Goal: Transaction & Acquisition: Purchase product/service

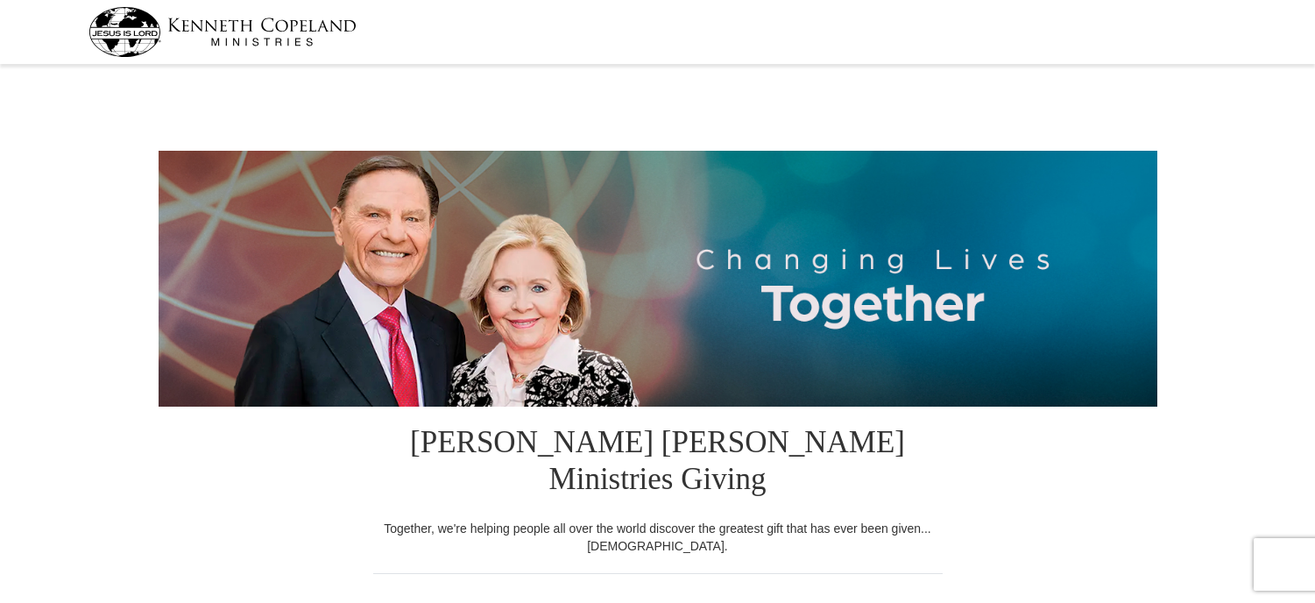
select select "IN"
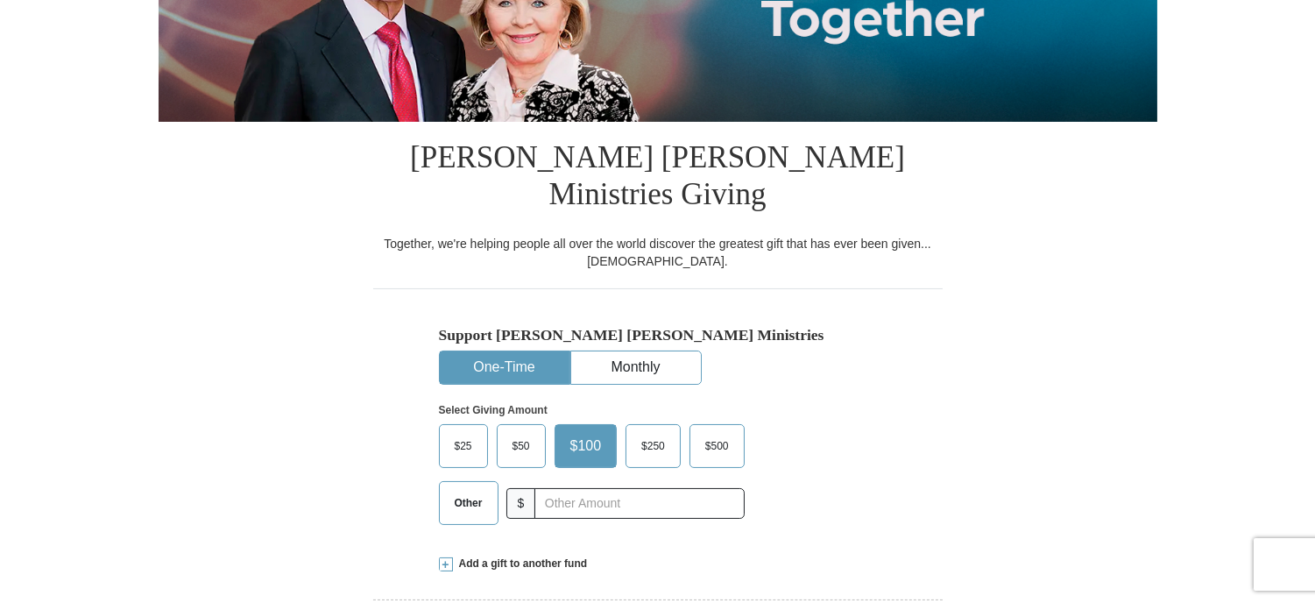
scroll to position [360, 0]
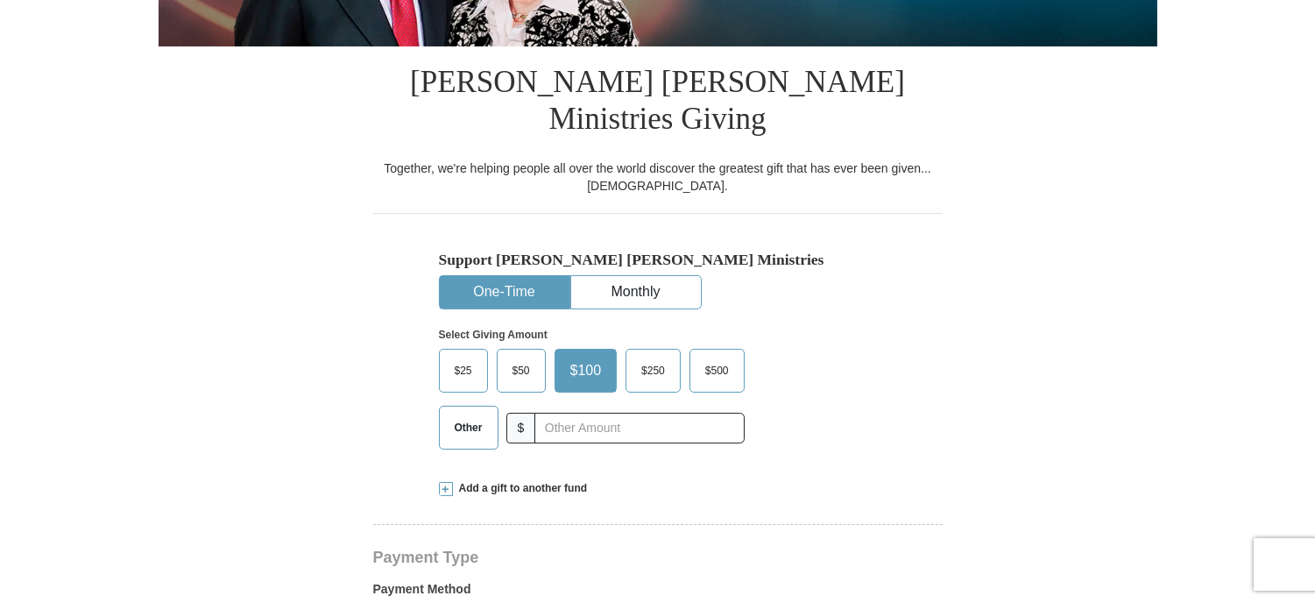
click at [466, 414] on span "Other" at bounding box center [469, 427] width 46 height 26
click at [0, 0] on input "Other" at bounding box center [0, 0] width 0 height 0
click at [513, 481] on span "Add a gift to another fund" at bounding box center [520, 488] width 135 height 15
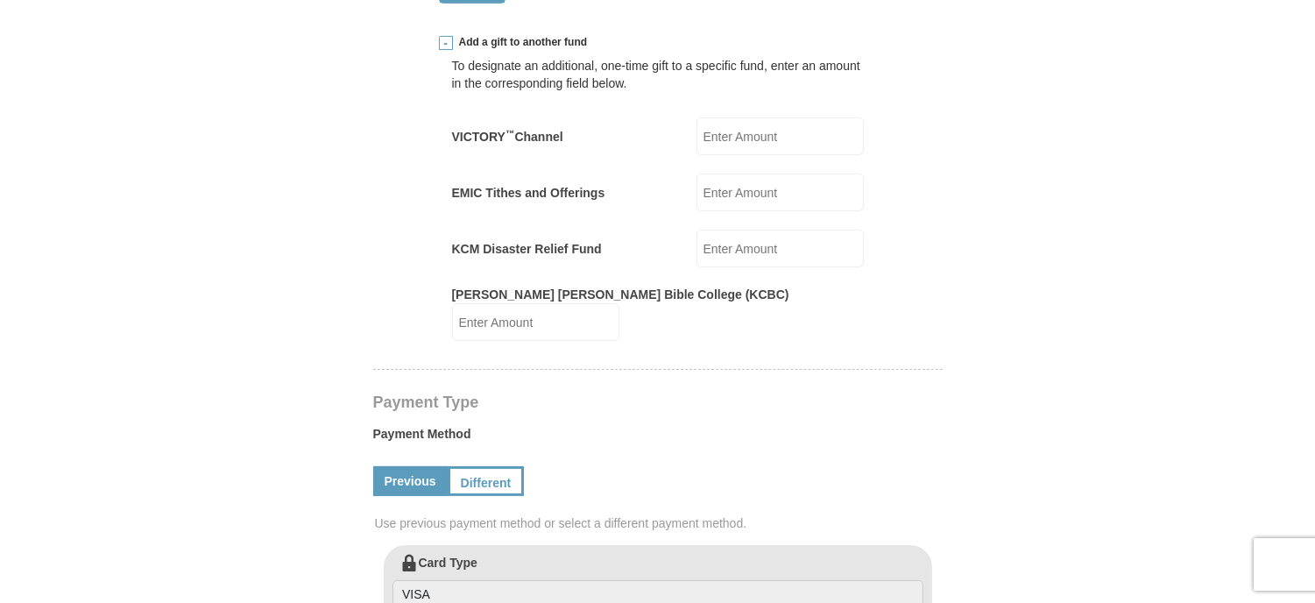
scroll to position [800, 0]
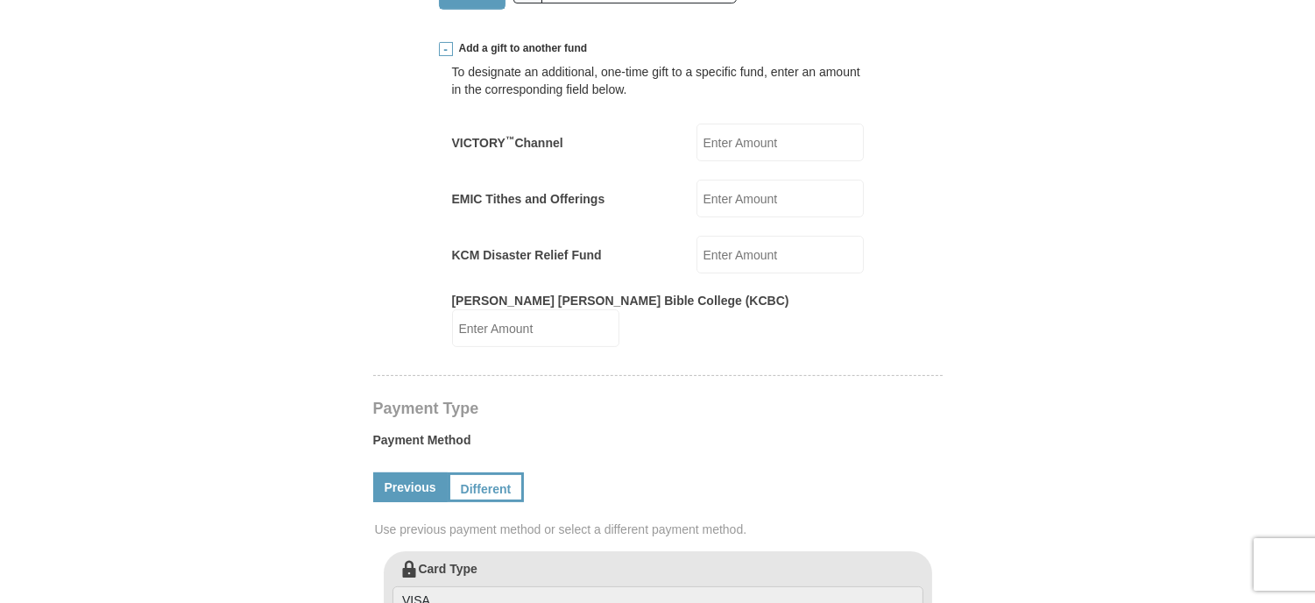
click at [816, 180] on input "EMIC Tithes and Offerings" at bounding box center [779, 199] width 167 height 38
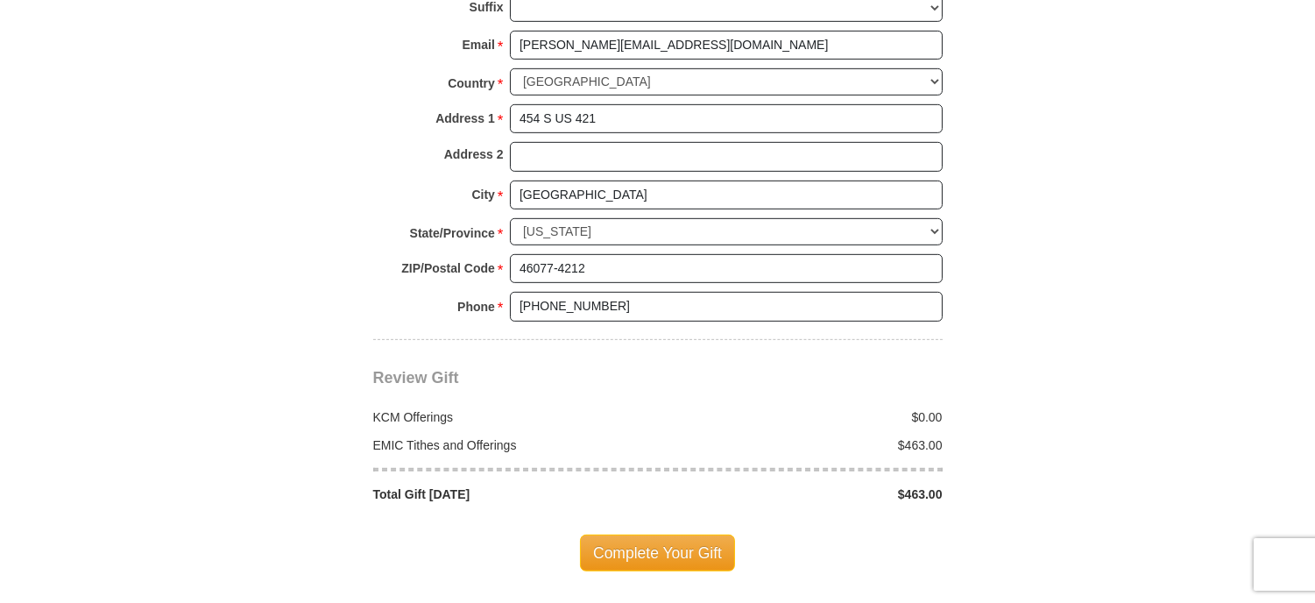
scroll to position [1651, 0]
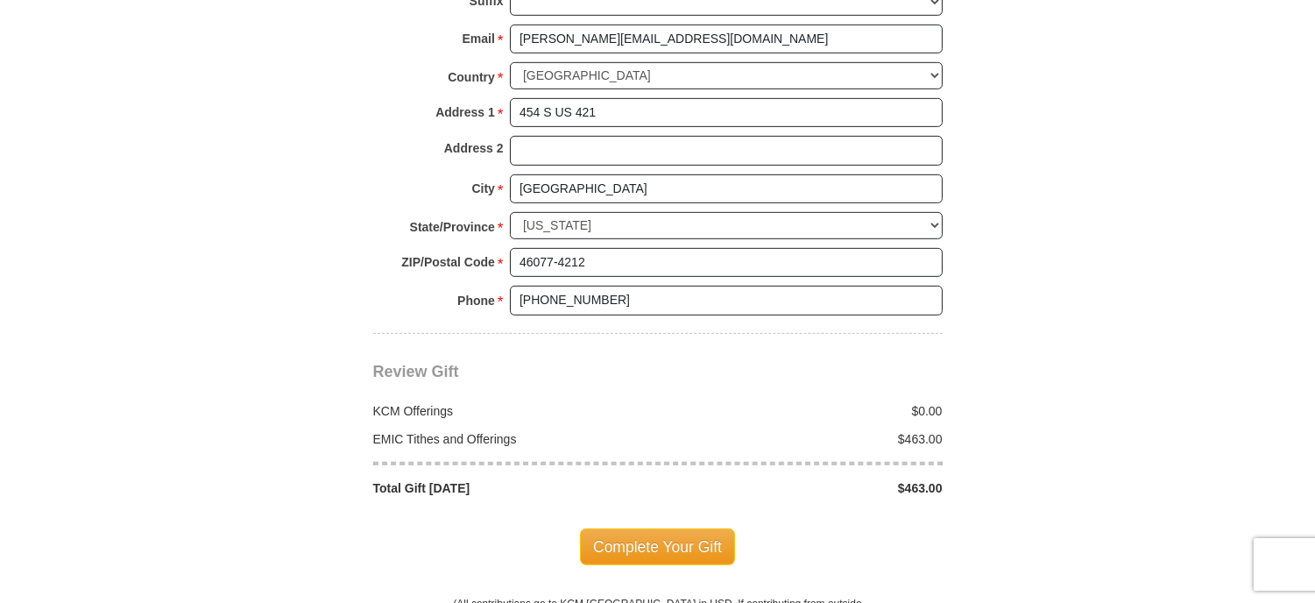
type input "463.00"
drag, startPoint x: 977, startPoint y: 345, endPoint x: 0, endPoint y: 608, distance: 1011.2
click at [0, 602] on html "Kenneth Copeland Ministries Giving Together, we're helping people all over the …" at bounding box center [657, 79] width 1315 height 3460
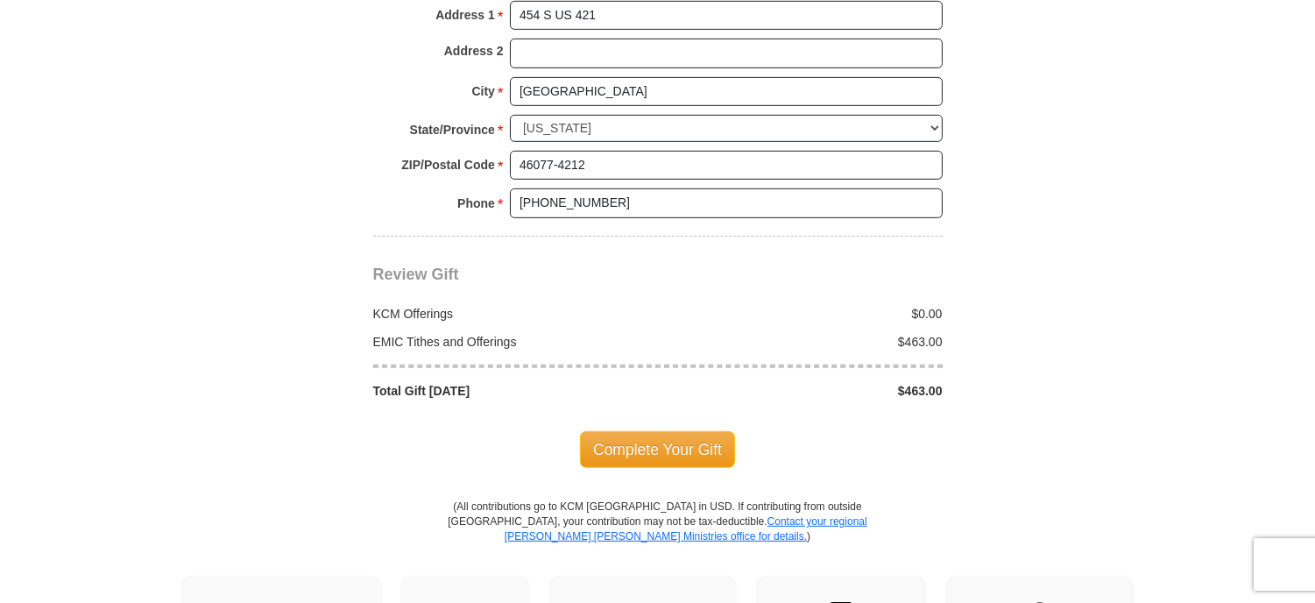
click at [421, 431] on div "Complete Your Gift" at bounding box center [657, 449] width 569 height 37
click at [638, 431] on span "Complete Your Gift" at bounding box center [657, 449] width 155 height 37
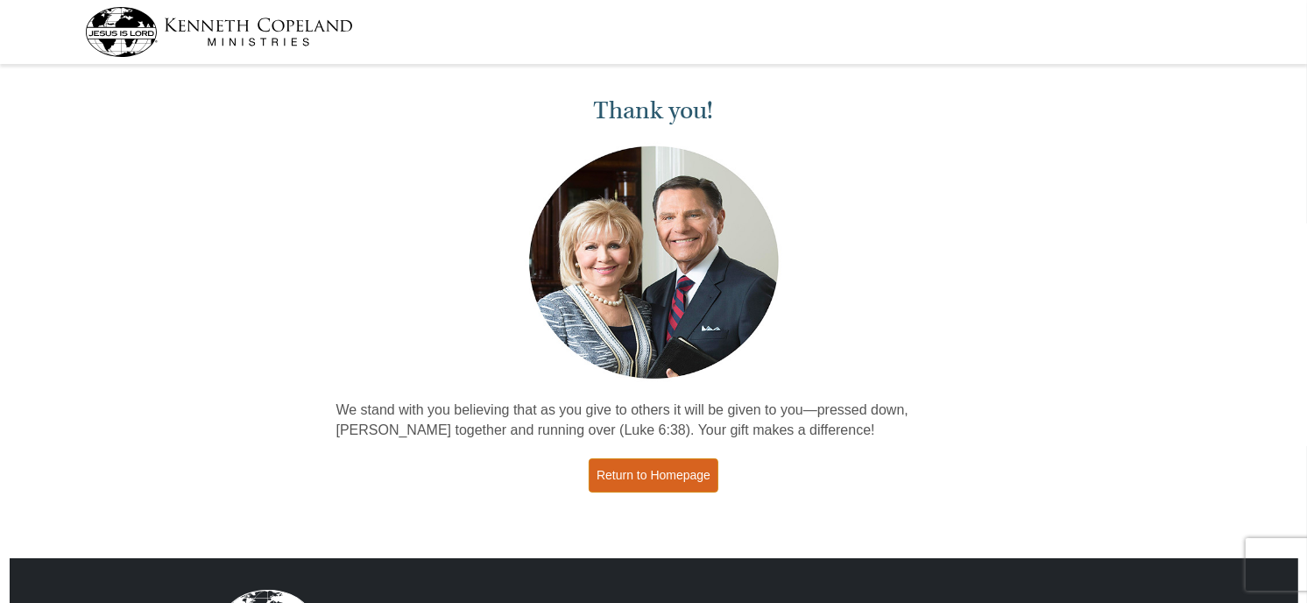
click at [667, 473] on link "Return to Homepage" at bounding box center [654, 475] width 130 height 34
